Goal: Check status

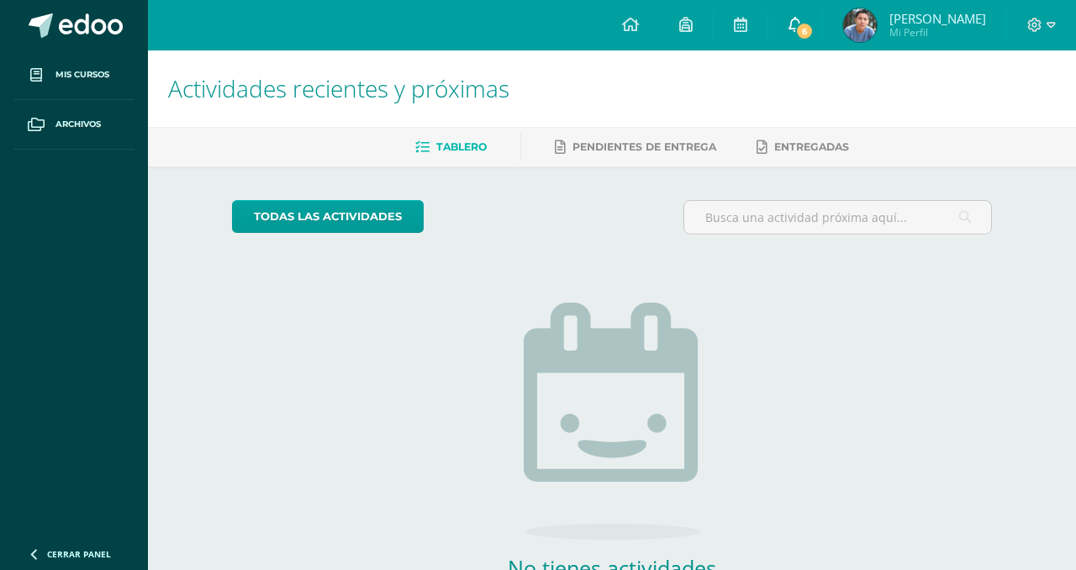
click at [822, 15] on link "6" at bounding box center [795, 25] width 54 height 50
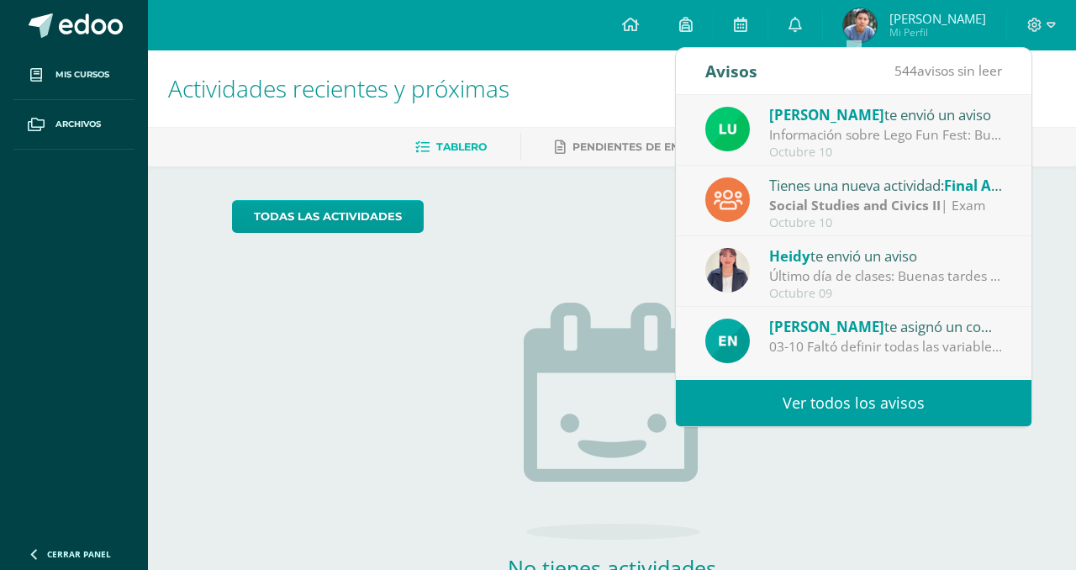
click at [792, 145] on div "Octubre 10" at bounding box center [886, 152] width 234 height 14
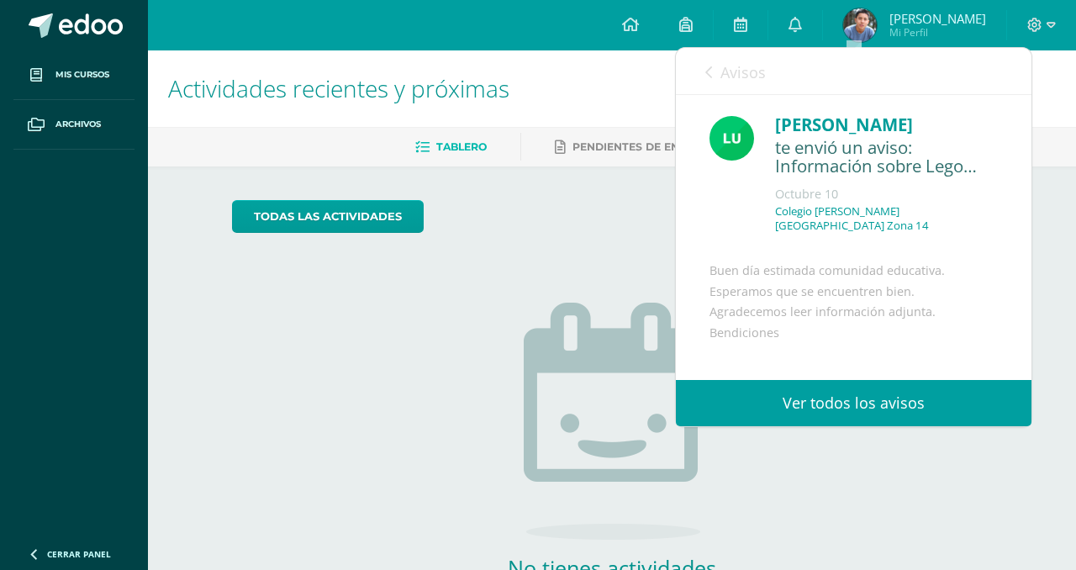
click at [793, 144] on div "te envió un aviso: Información sobre Lego Fun Fest" at bounding box center [886, 157] width 223 height 39
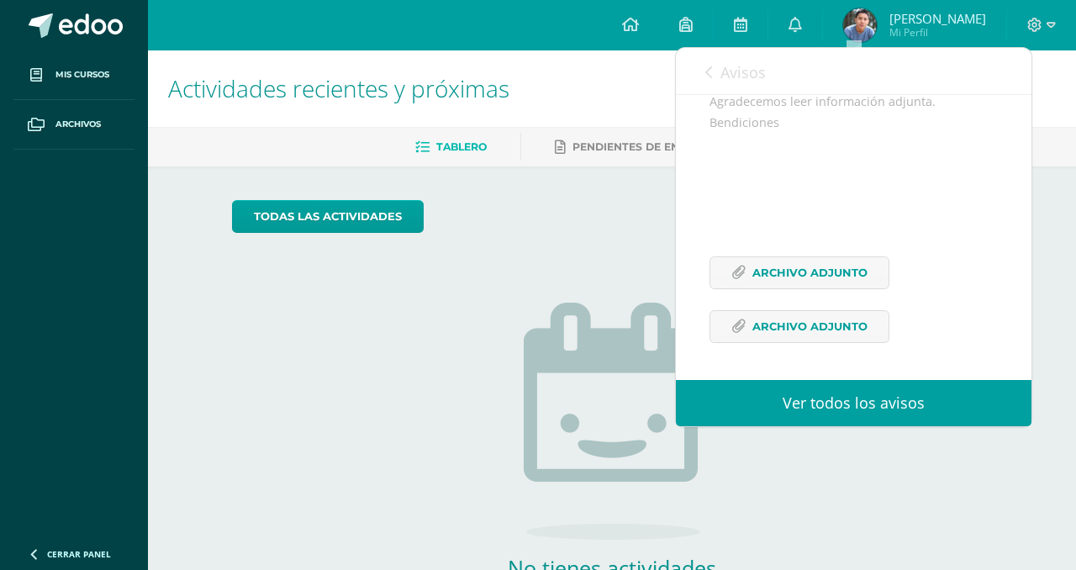
scroll to position [251, 0]
click at [791, 271] on span "Archivo Adjunto" at bounding box center [809, 272] width 115 height 31
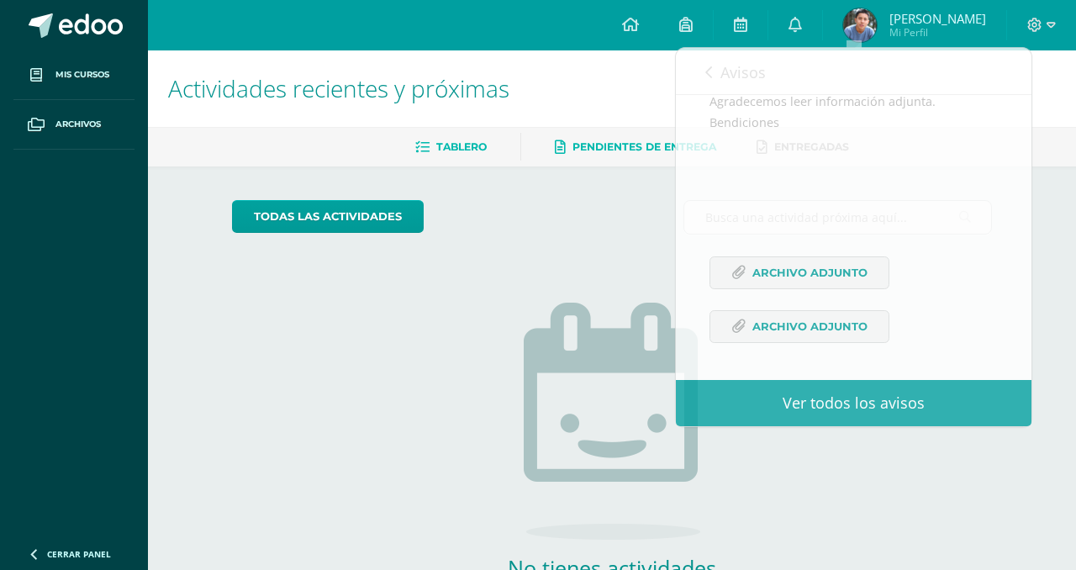
click at [659, 144] on span "Pendientes de entrega" at bounding box center [644, 146] width 144 height 13
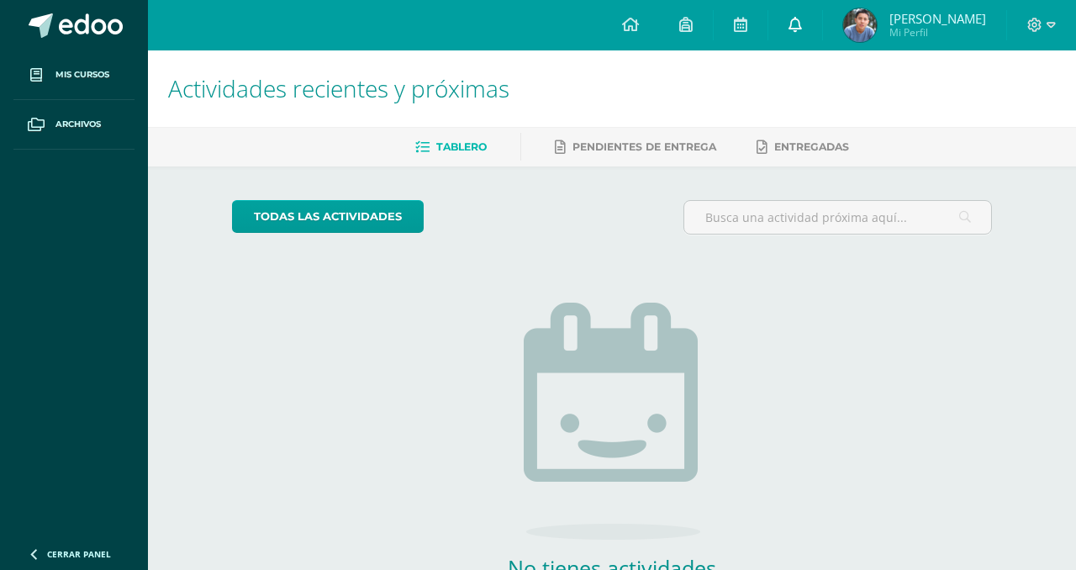
click at [802, 26] on icon at bounding box center [794, 24] width 13 height 15
click at [822, 39] on link at bounding box center [795, 25] width 54 height 50
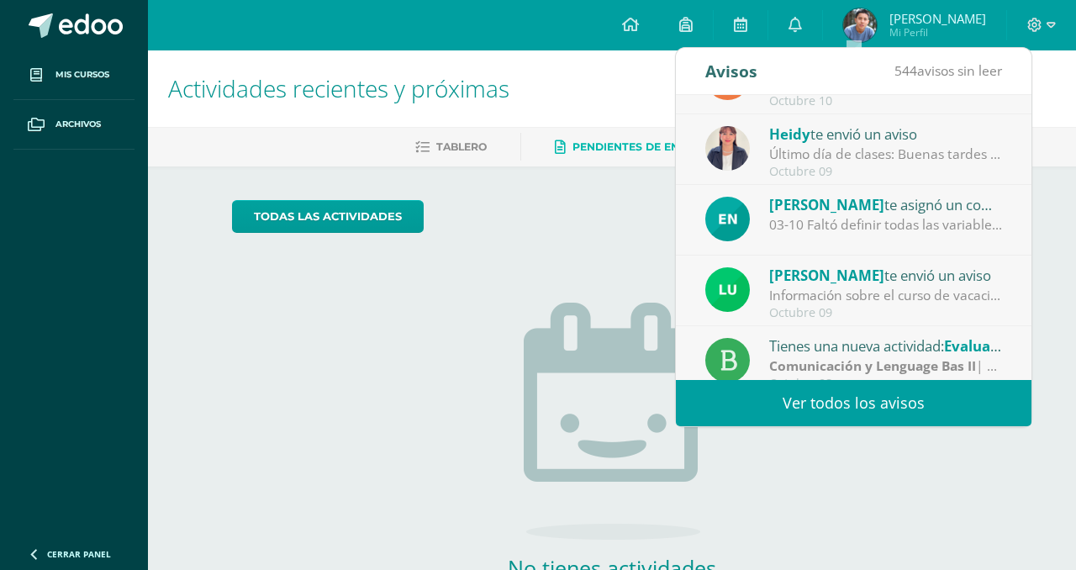
scroll to position [280, 0]
